Goal: Task Accomplishment & Management: Manage account settings

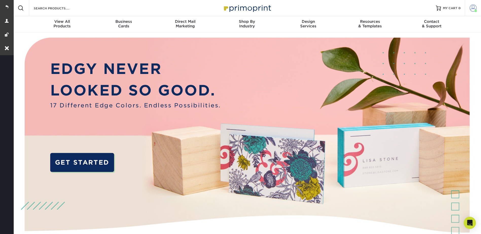
click at [471, 7] on span at bounding box center [472, 8] width 7 height 7
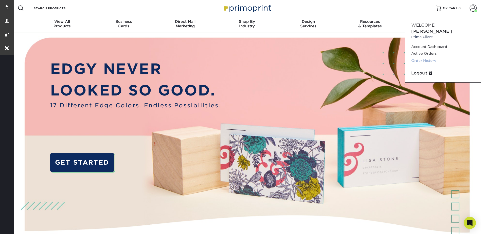
click at [427, 57] on link "Order History" at bounding box center [443, 60] width 64 height 7
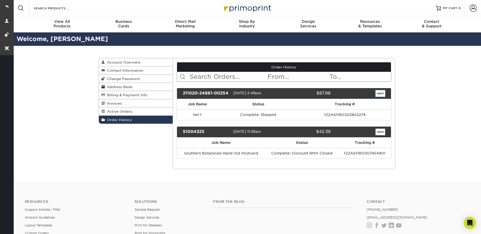
click at [382, 93] on link "open" at bounding box center [380, 93] width 10 height 7
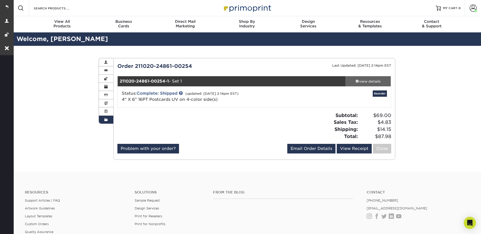
click at [372, 82] on div "view details" at bounding box center [368, 81] width 46 height 5
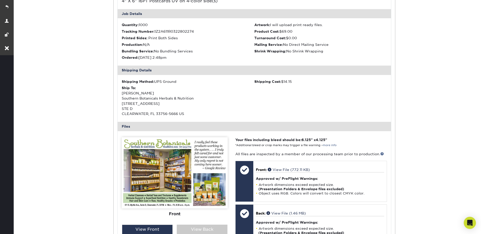
scroll to position [152, 0]
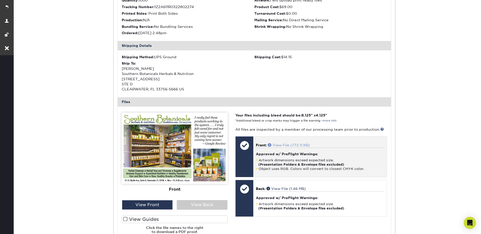
click at [269, 145] on span at bounding box center [270, 145] width 5 height 4
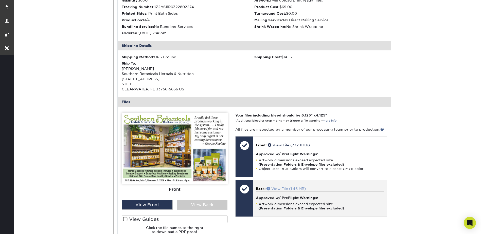
click at [269, 188] on span at bounding box center [268, 189] width 5 height 4
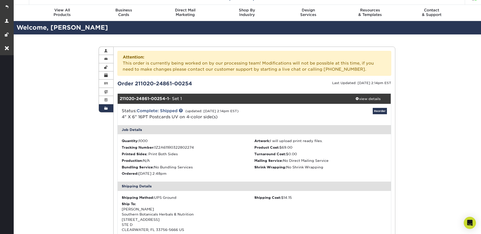
scroll to position [0, 0]
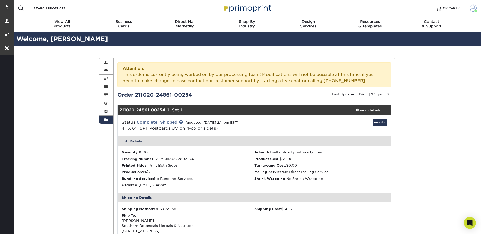
click at [473, 8] on span at bounding box center [472, 8] width 7 height 7
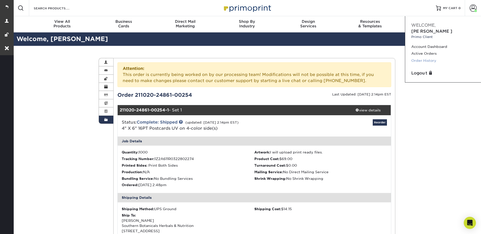
click at [427, 57] on link "Order History" at bounding box center [443, 60] width 64 height 7
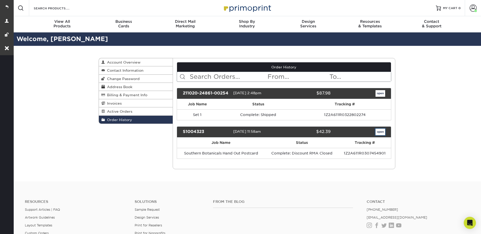
click at [381, 133] on link "open" at bounding box center [380, 132] width 10 height 7
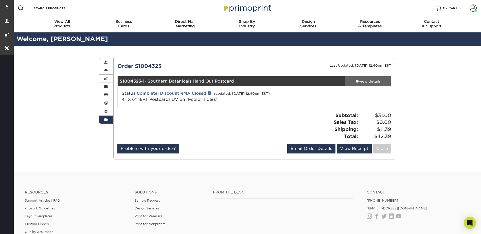
click at [369, 81] on div "view details" at bounding box center [368, 81] width 46 height 5
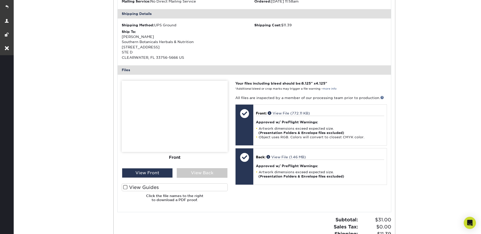
scroll to position [152, 0]
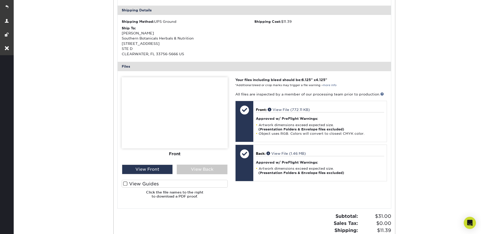
click at [420, 47] on div "Order History Account Overview Contact Information Change Password Address Book…" at bounding box center [247, 83] width 468 height 379
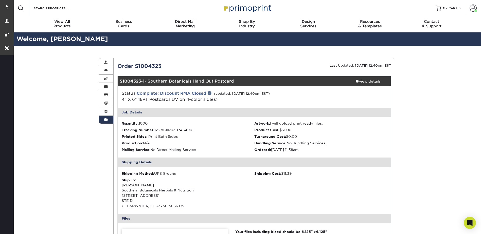
click at [69, 89] on div "Order History Account Overview Contact Information Change Password Address Book…" at bounding box center [247, 235] width 468 height 379
click at [476, 9] on span at bounding box center [472, 8] width 7 height 7
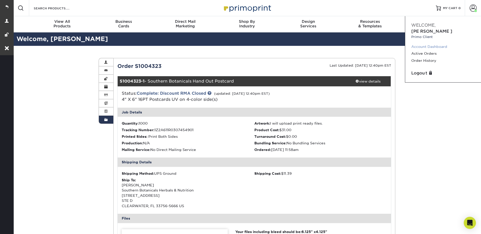
click at [433, 43] on link "Account Dashboard" at bounding box center [443, 46] width 64 height 7
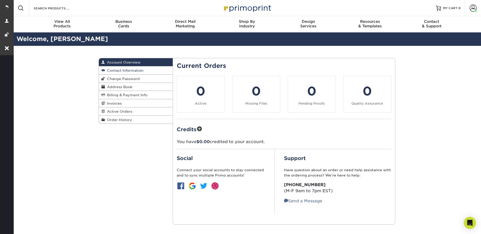
click at [128, 70] on span "Contact Information" at bounding box center [124, 70] width 39 height 4
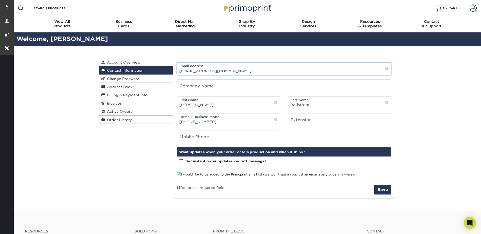
drag, startPoint x: 224, startPoint y: 70, endPoint x: 178, endPoint y: 69, distance: 45.9
click at [178, 69] on input "[EMAIL_ADDRESS][DOMAIN_NAME]" at bounding box center [284, 69] width 214 height 12
click at [225, 70] on input "exec@healthfree.com" at bounding box center [284, 69] width 214 height 12
click at [230, 69] on input "exec@healthfree.com" at bounding box center [284, 69] width 214 height 12
drag, startPoint x: 187, startPoint y: 72, endPoint x: 173, endPoint y: 71, distance: 13.7
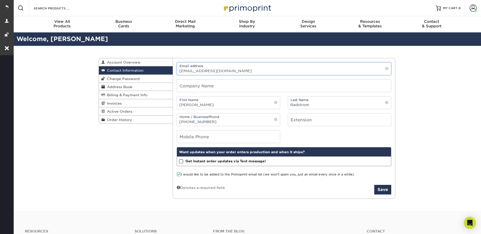
click at [173, 71] on div "Email address exec@healthfree.com" at bounding box center [284, 68] width 222 height 13
type input "[EMAIL_ADDRESS][DOMAIN_NAME]"
click at [382, 189] on button "Save" at bounding box center [382, 190] width 17 height 10
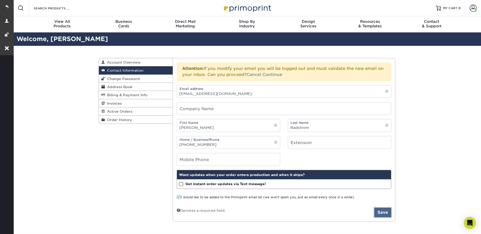
click at [378, 215] on button "Save" at bounding box center [382, 213] width 17 height 10
click at [447, 84] on div "Contact Information Account Overview Contact Information Change Password Addres…" at bounding box center [247, 140] width 468 height 188
click at [53, 81] on div "Contact Information Account Overview Contact Information Change Password Addres…" at bounding box center [247, 140] width 468 height 188
click at [384, 210] on button "Save" at bounding box center [382, 213] width 17 height 10
click at [383, 215] on button "Save" at bounding box center [382, 213] width 17 height 10
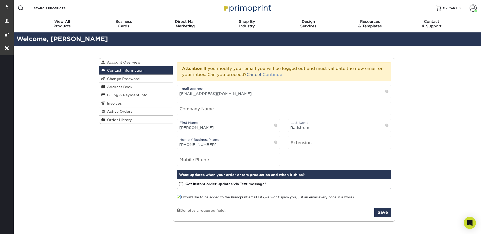
click at [275, 75] on link "Continue" at bounding box center [272, 74] width 20 height 5
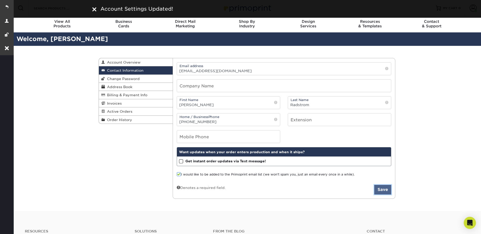
click at [384, 189] on button "Save" at bounding box center [382, 190] width 17 height 10
click at [412, 99] on div "Contact Information Account Overview Contact Information Change Password Addres…" at bounding box center [247, 129] width 468 height 166
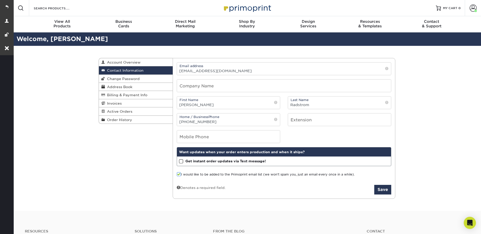
click at [413, 80] on div "Contact Information Account Overview Contact Information Change Password Addres…" at bounding box center [247, 129] width 468 height 166
click at [239, 72] on input "[EMAIL_ADDRESS][DOMAIN_NAME]" at bounding box center [284, 69] width 214 height 12
click at [431, 81] on div "Contact Information Account Overview Contact Information Change Password Addres…" at bounding box center [247, 129] width 468 height 166
click at [4, 6] on link at bounding box center [7, 7] width 14 height 14
